Goal: Information Seeking & Learning: Check status

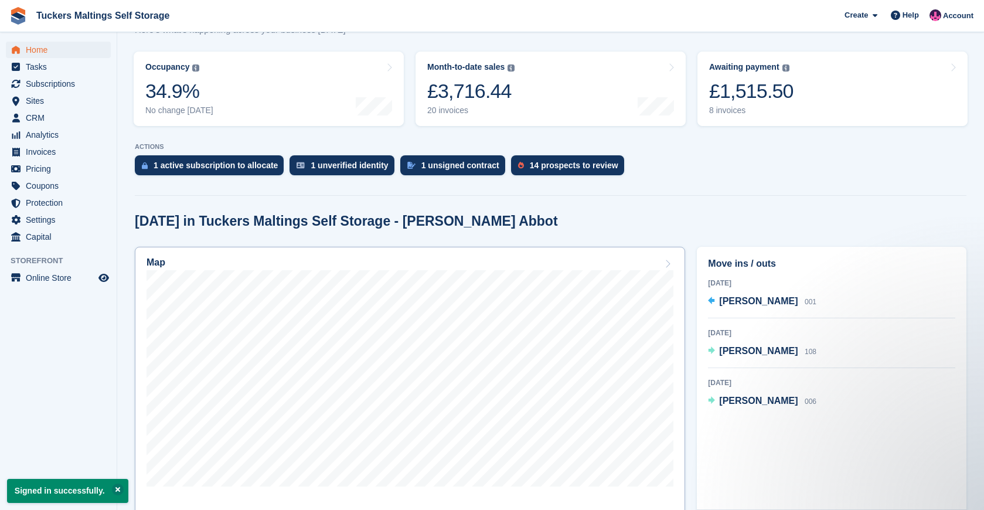
scroll to position [145, 0]
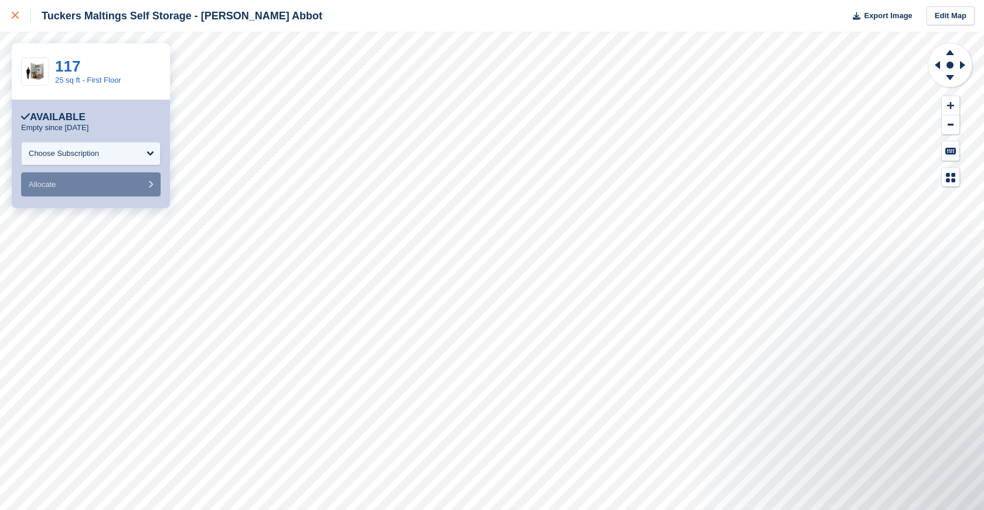
click at [21, 16] on div at bounding box center [21, 16] width 19 height 14
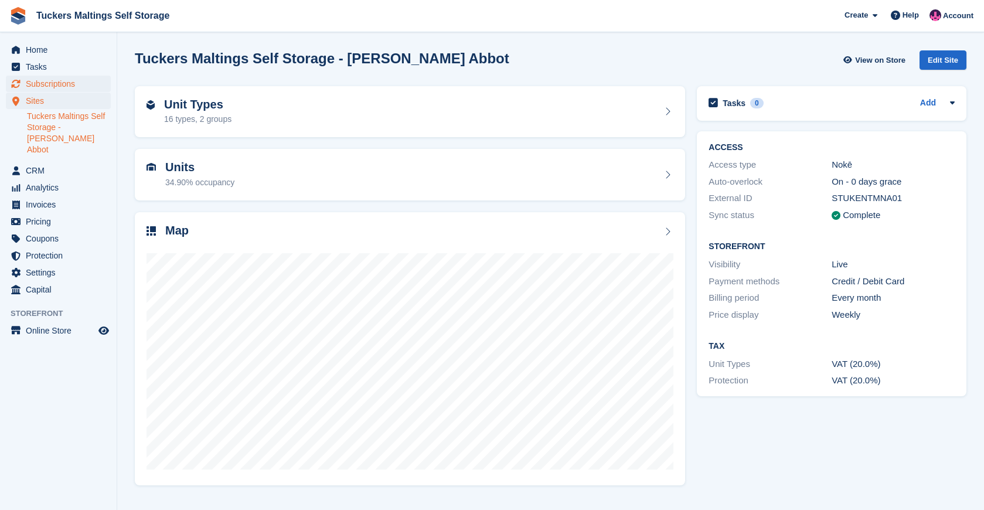
click at [49, 87] on span "Subscriptions" at bounding box center [61, 84] width 70 height 16
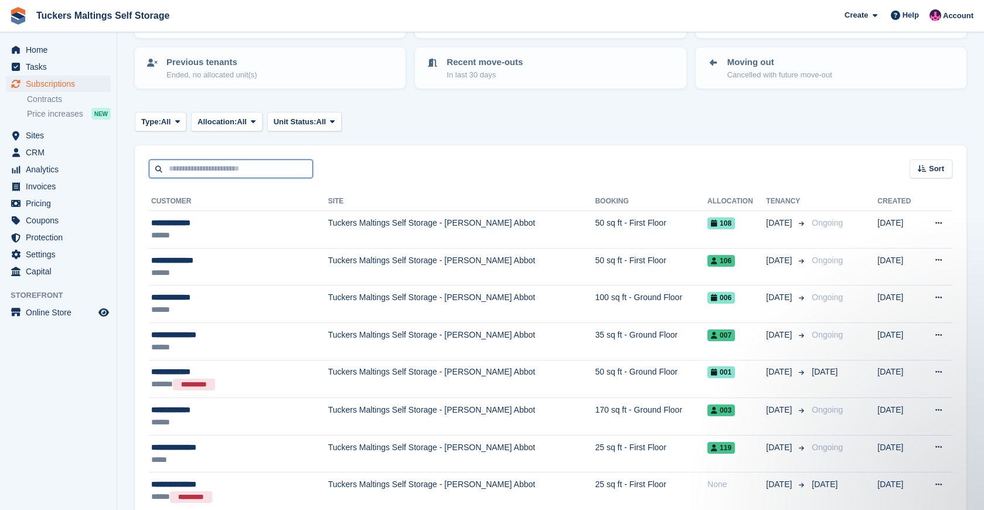
scroll to position [116, 0]
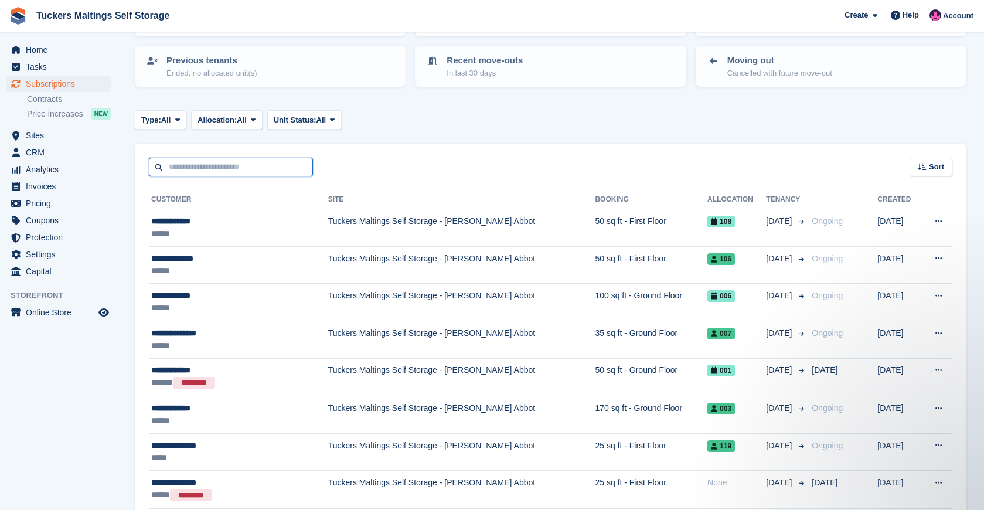
click at [236, 165] on input "text" at bounding box center [231, 167] width 164 height 19
type input "***"
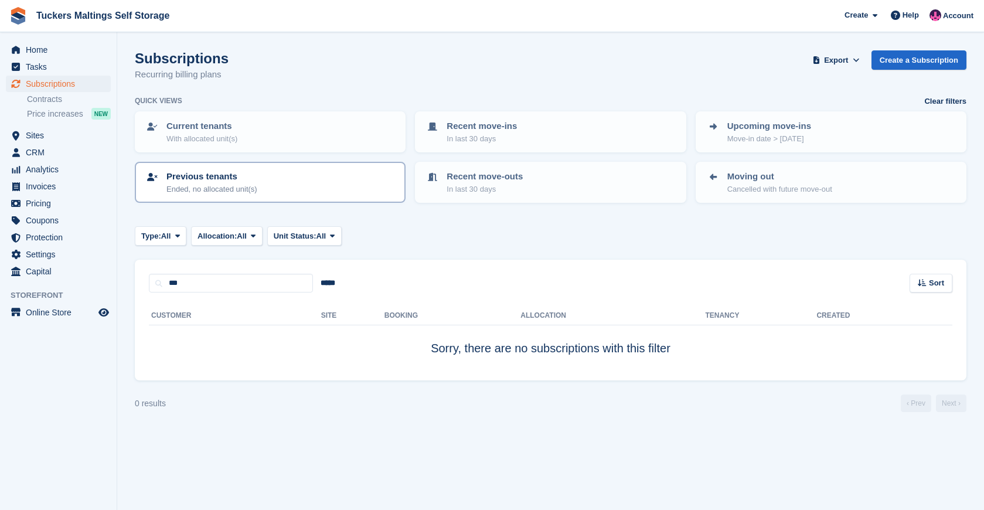
click at [203, 189] on p "Ended, no allocated unit(s)" at bounding box center [211, 189] width 91 height 12
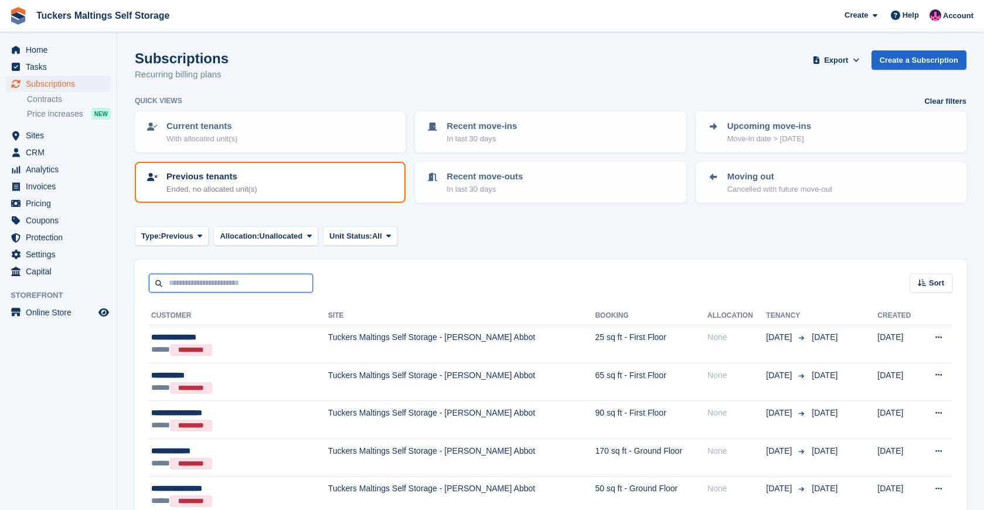
click at [241, 281] on input "text" at bounding box center [231, 283] width 164 height 19
type input "***"
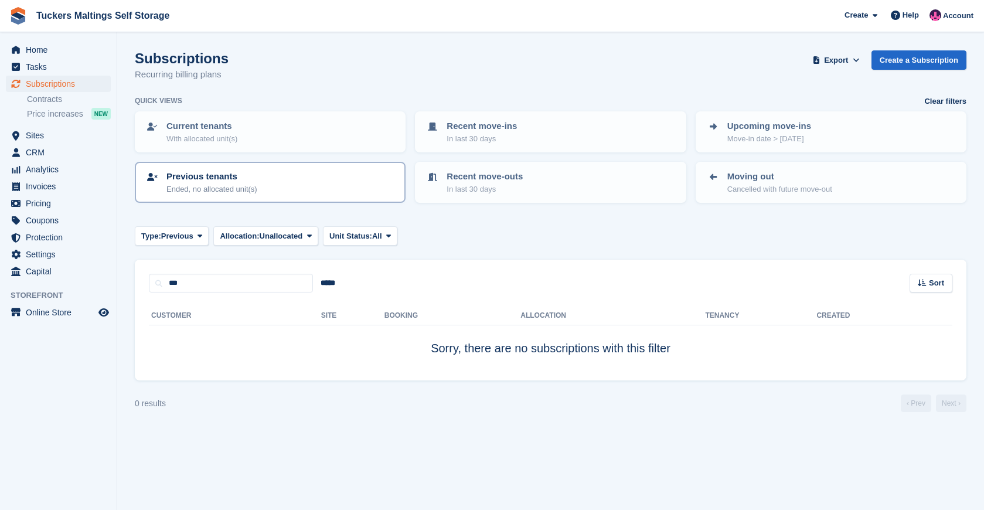
click at [257, 179] on p "Previous tenants" at bounding box center [211, 176] width 91 height 13
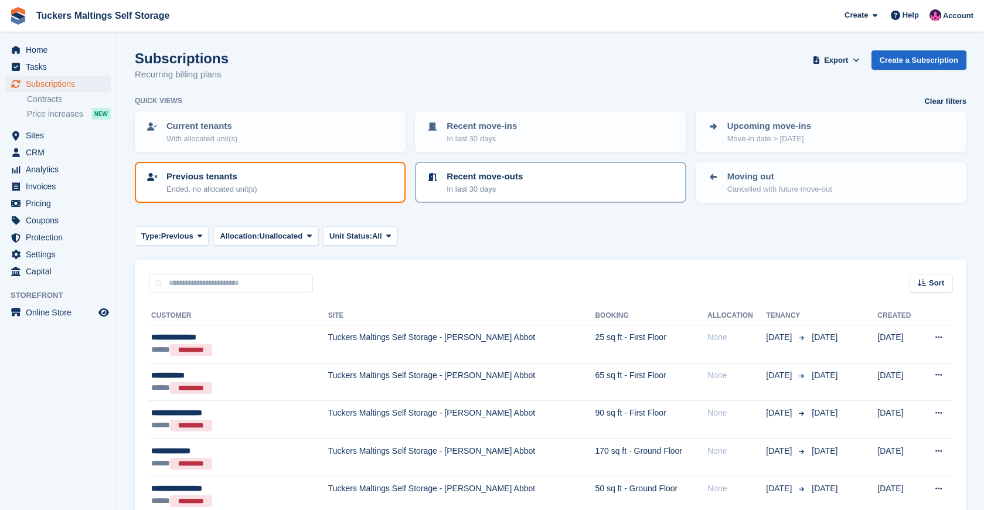
click at [507, 177] on p "Recent move-outs" at bounding box center [484, 176] width 76 height 13
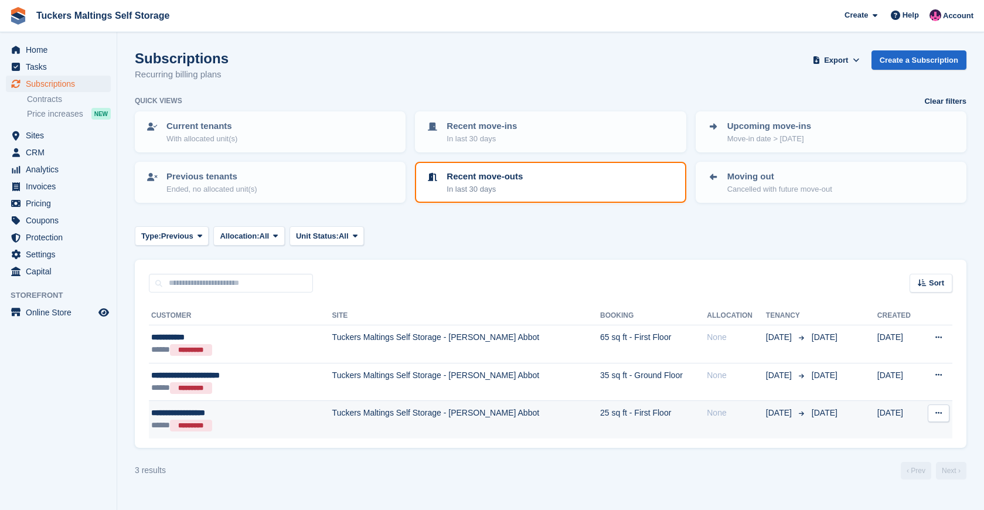
click at [384, 422] on td "Tuckers Maltings Self Storage - [PERSON_NAME] Abbot" at bounding box center [466, 419] width 268 height 37
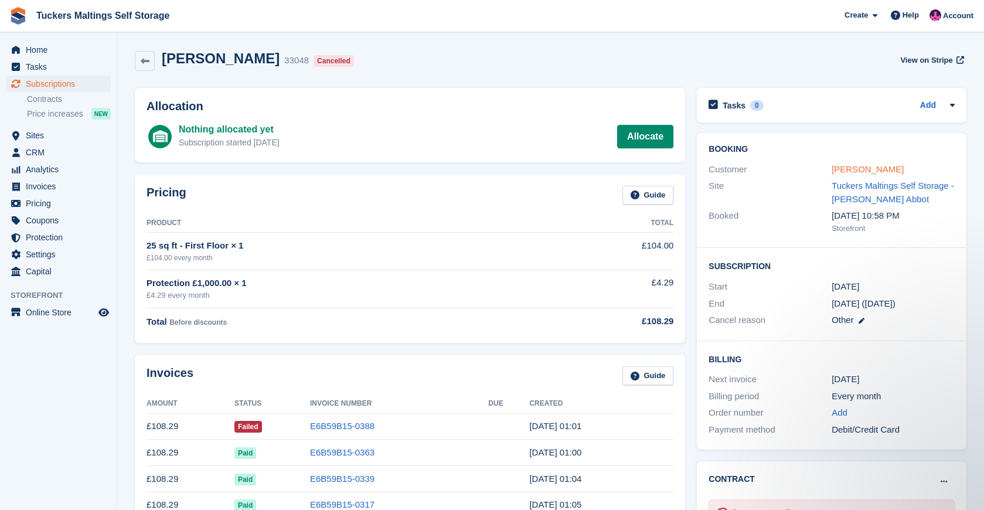
click at [860, 168] on link "[PERSON_NAME]" at bounding box center [867, 169] width 72 height 10
